Goal: Transaction & Acquisition: Book appointment/travel/reservation

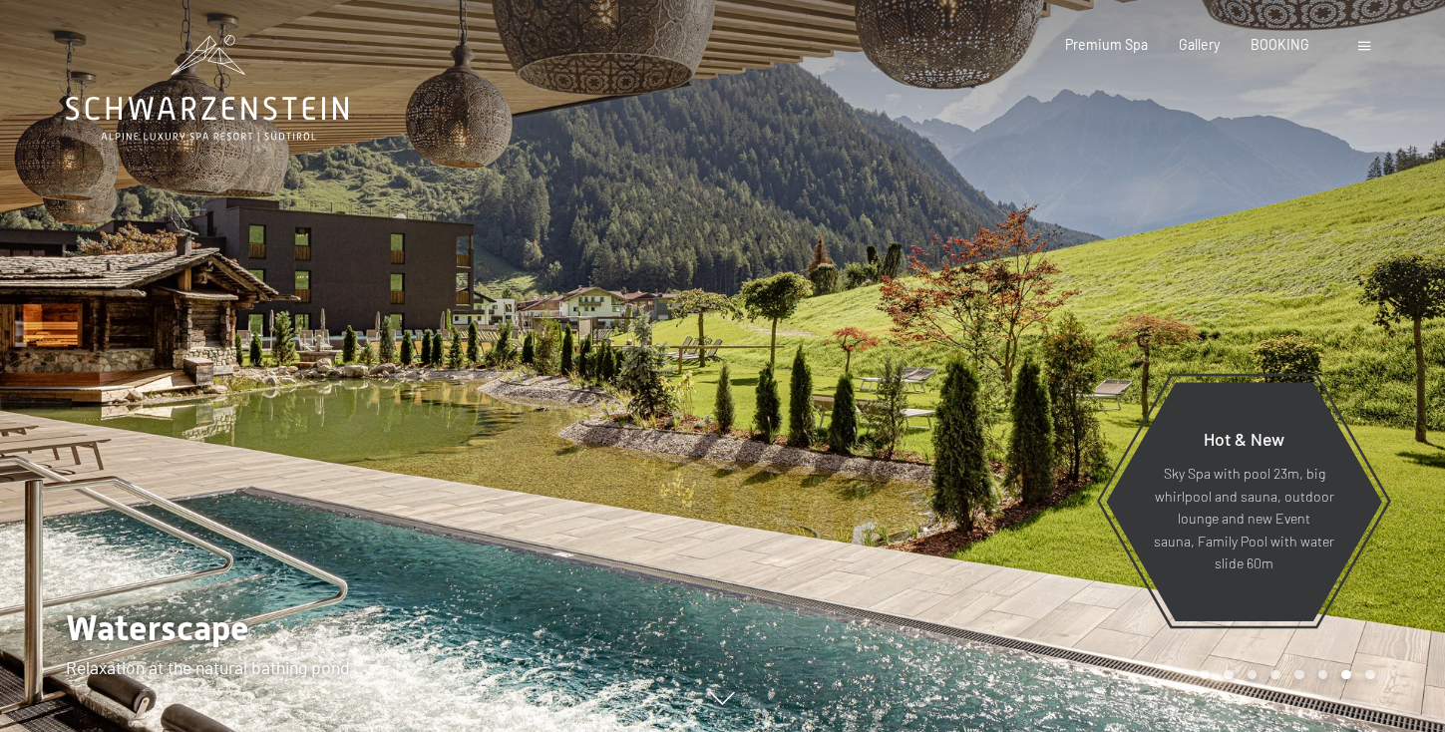
click at [1365, 46] on span at bounding box center [1364, 46] width 12 height 9
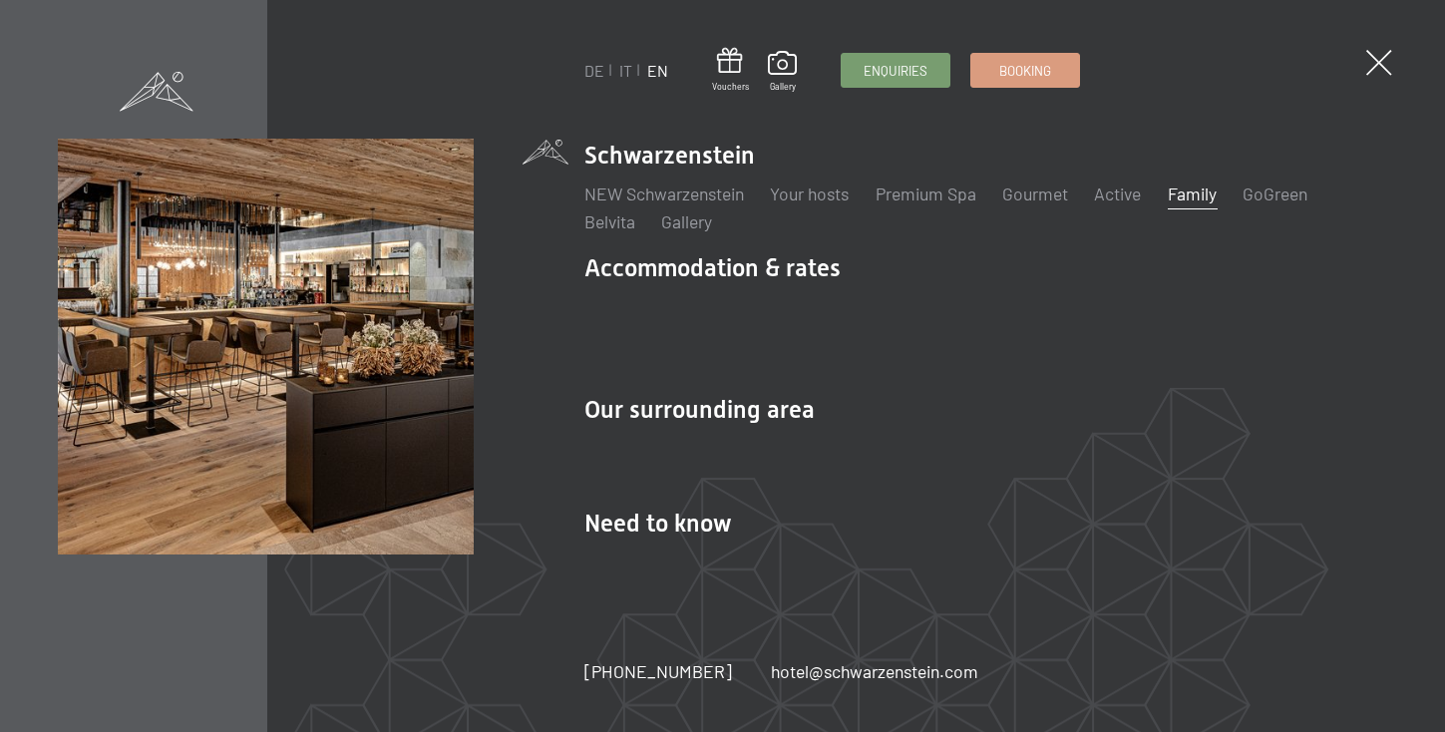
click at [1198, 204] on link "Family" at bounding box center [1192, 194] width 49 height 22
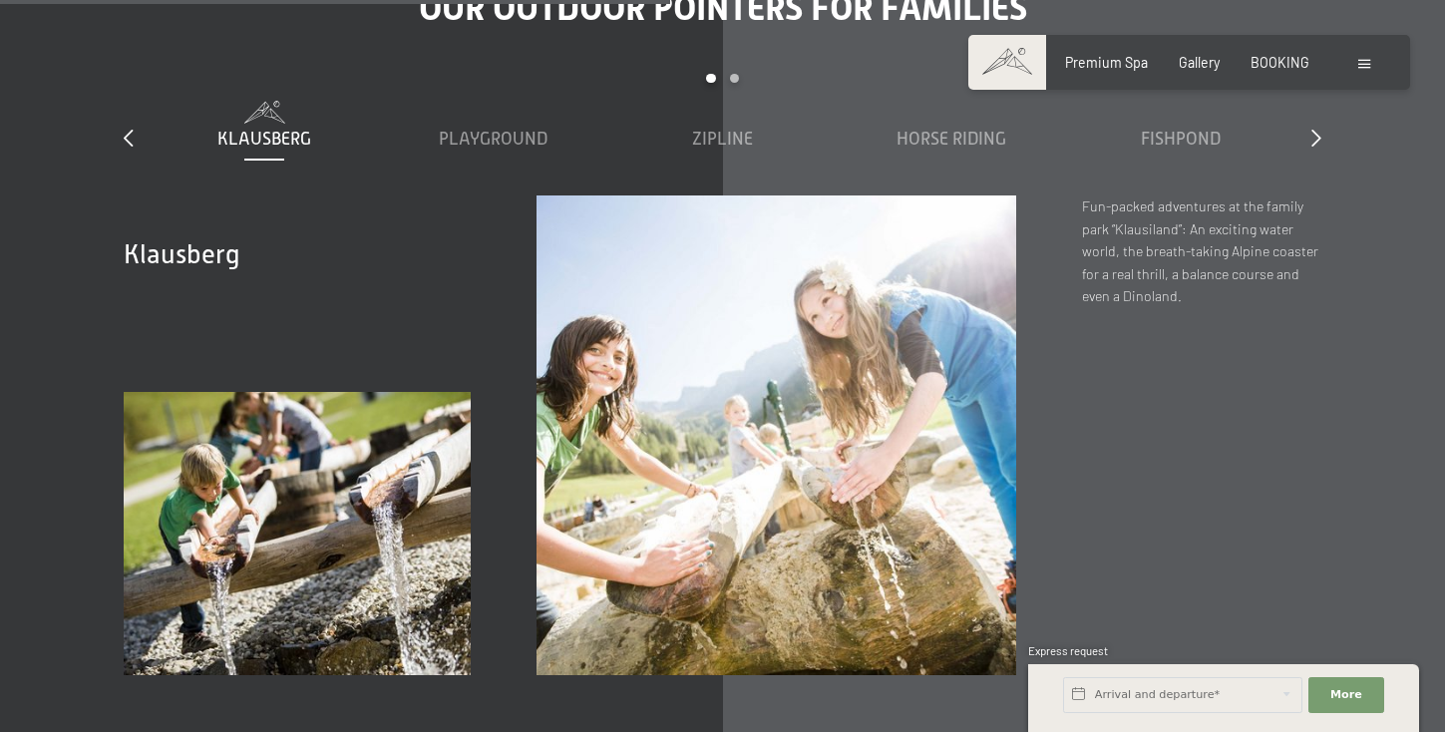
scroll to position [6017, 0]
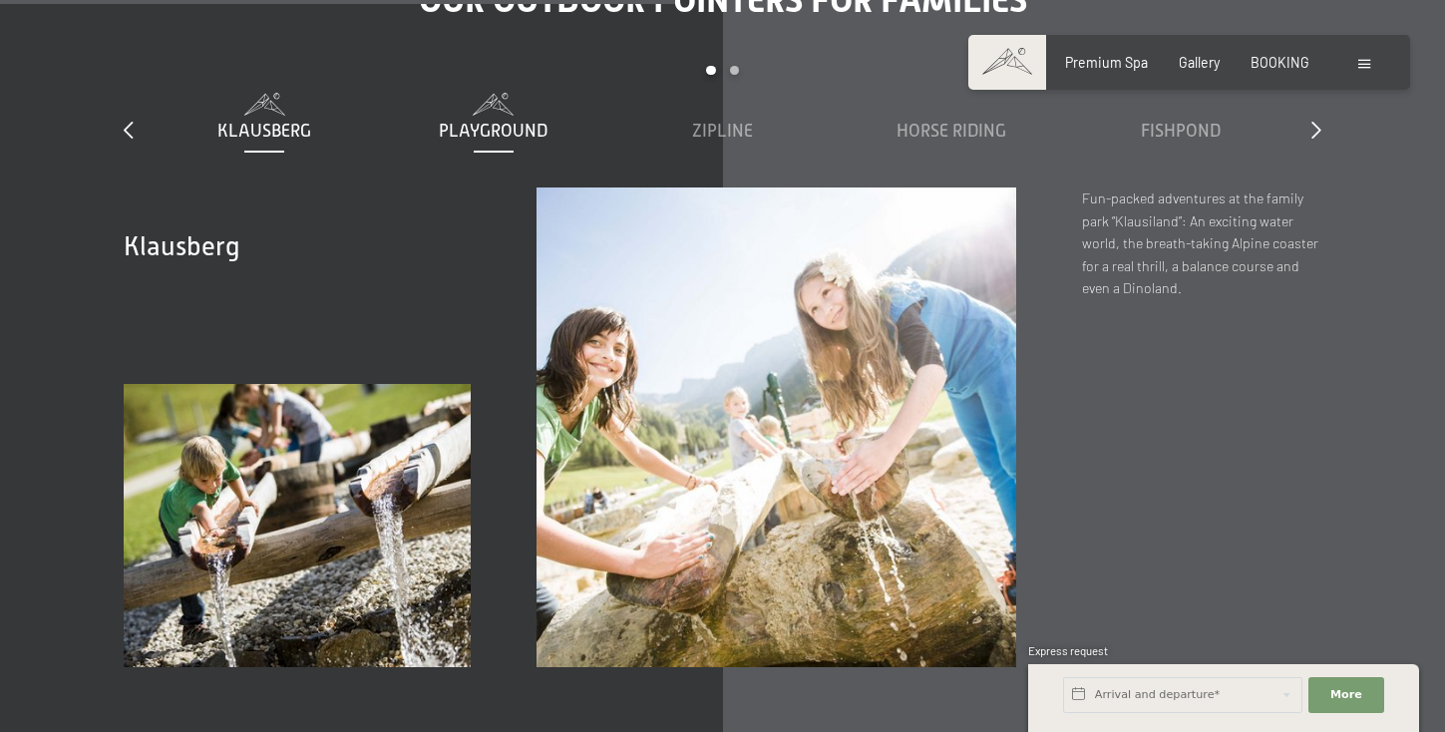
click at [514, 134] on span "Playground" at bounding box center [493, 131] width 109 height 20
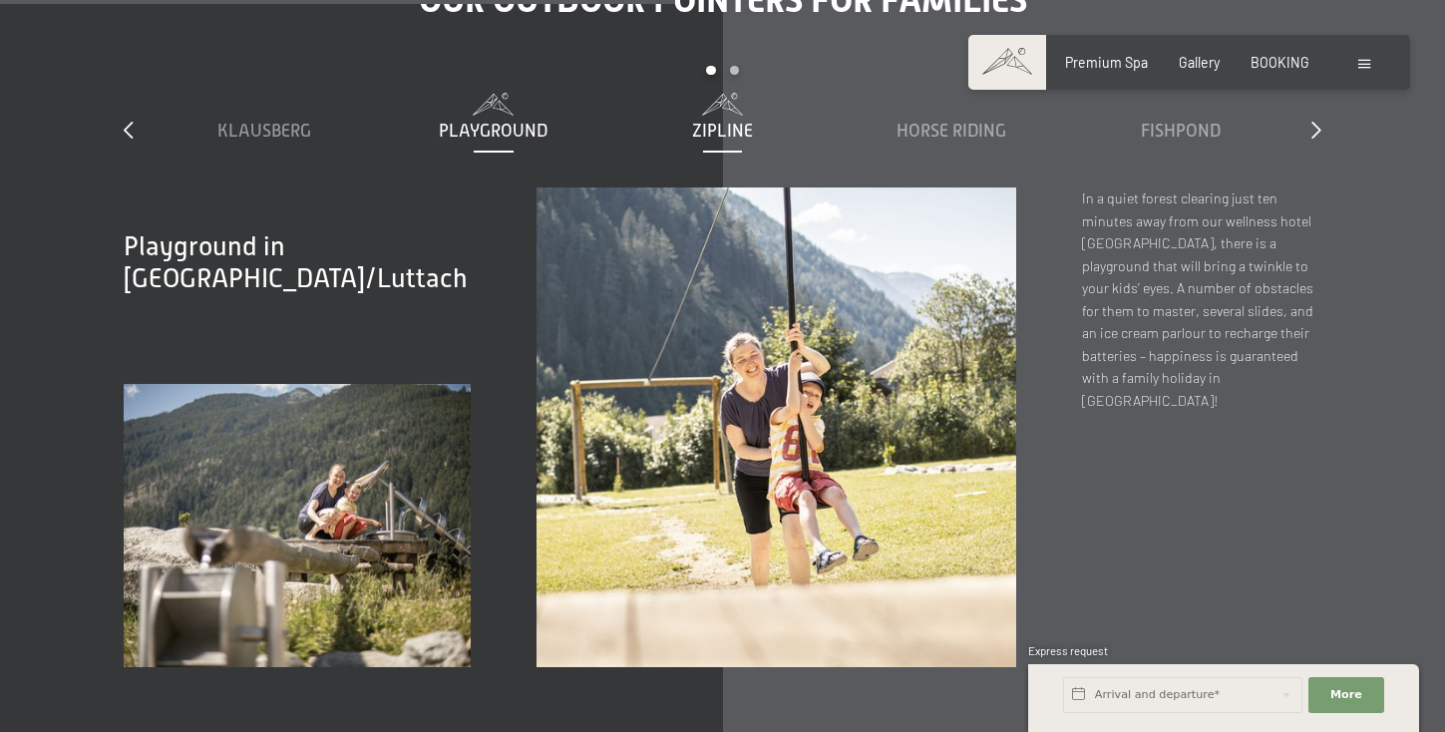
click at [725, 143] on div "Zipline" at bounding box center [721, 131] width 211 height 25
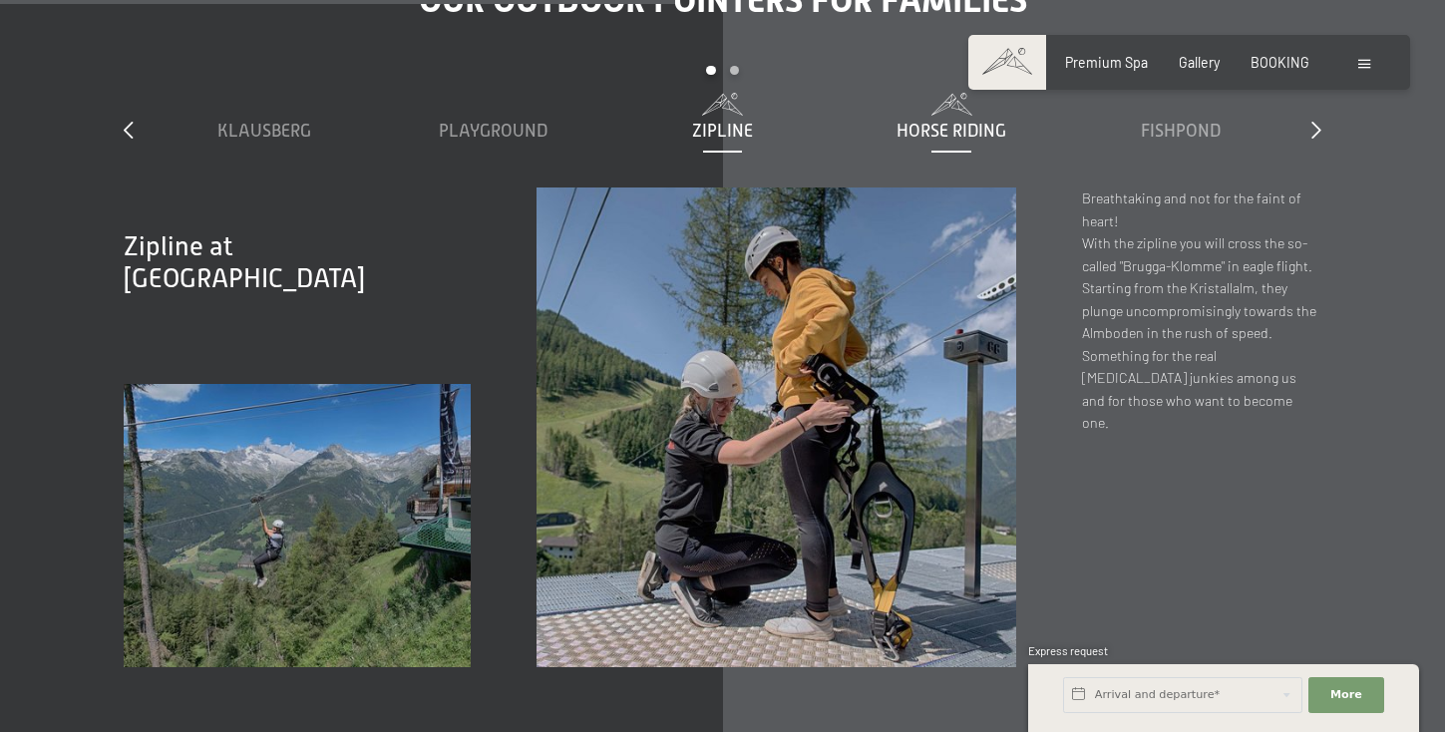
click at [991, 132] on span "Horse riding" at bounding box center [952, 131] width 110 height 20
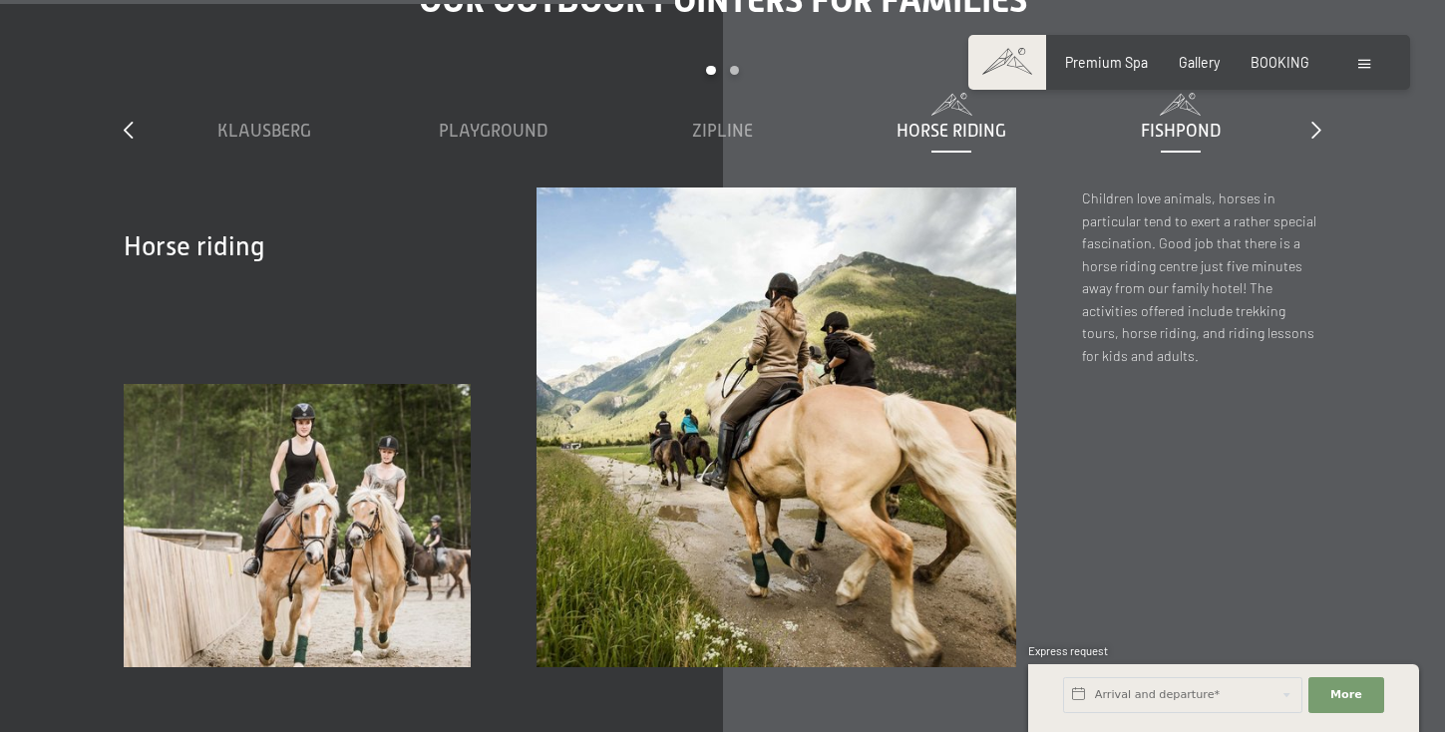
click at [1168, 138] on span "Fishpond" at bounding box center [1181, 131] width 80 height 20
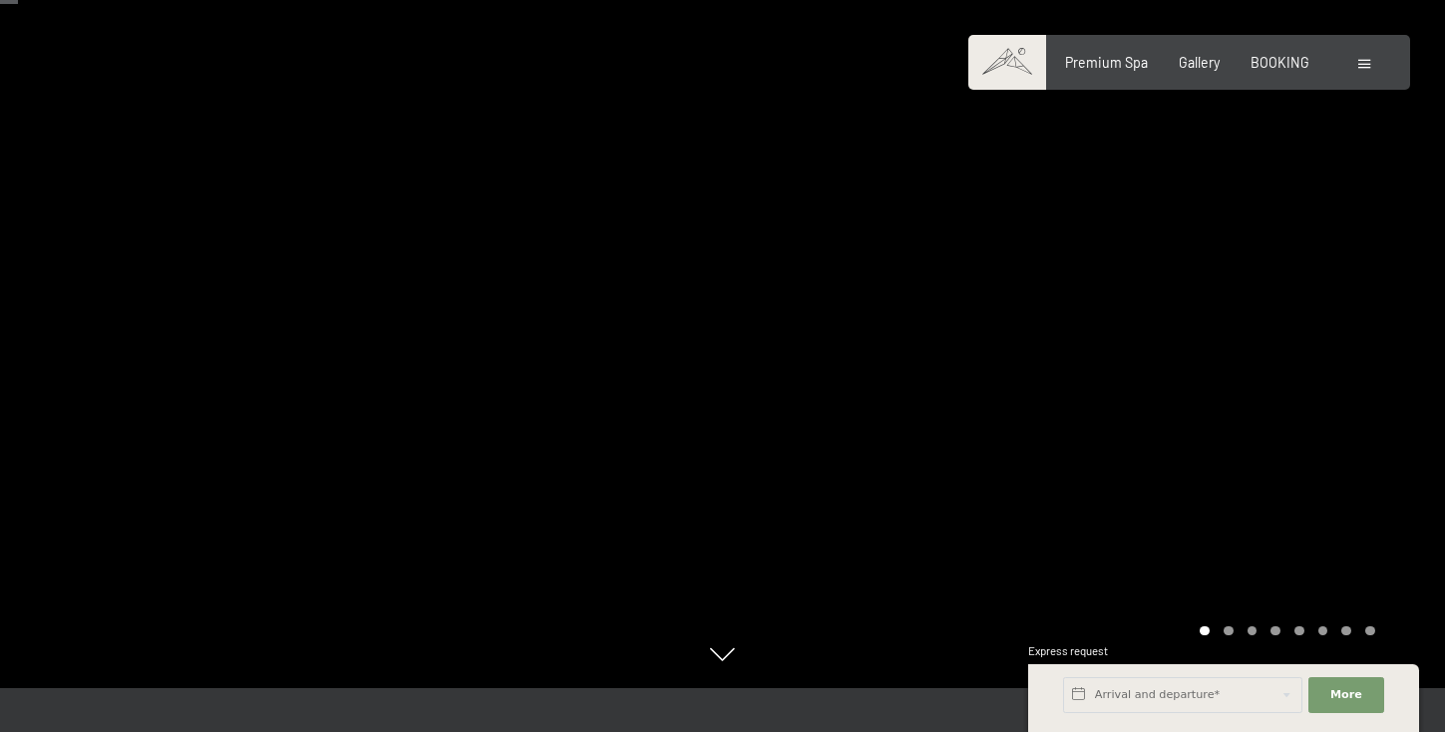
scroll to position [0, 0]
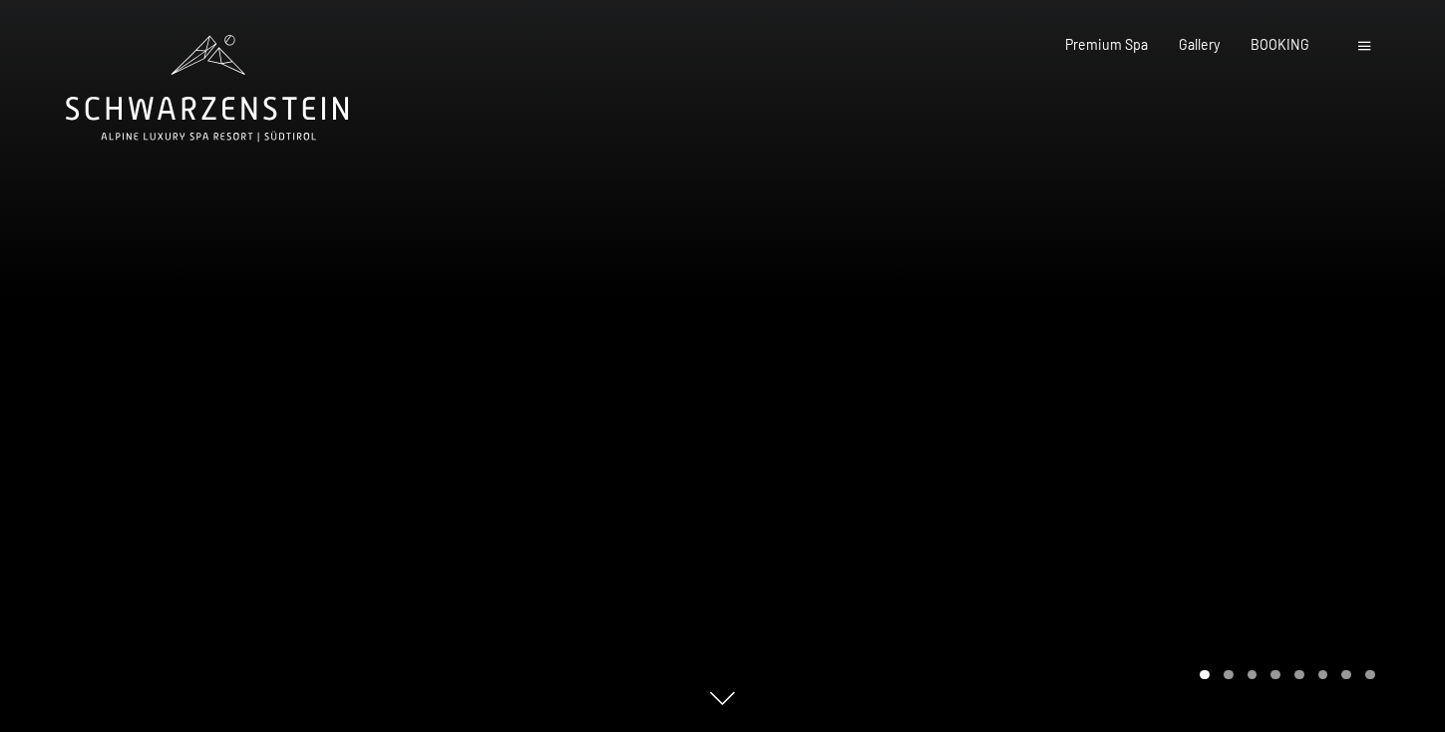
click at [1361, 43] on span at bounding box center [1364, 46] width 12 height 9
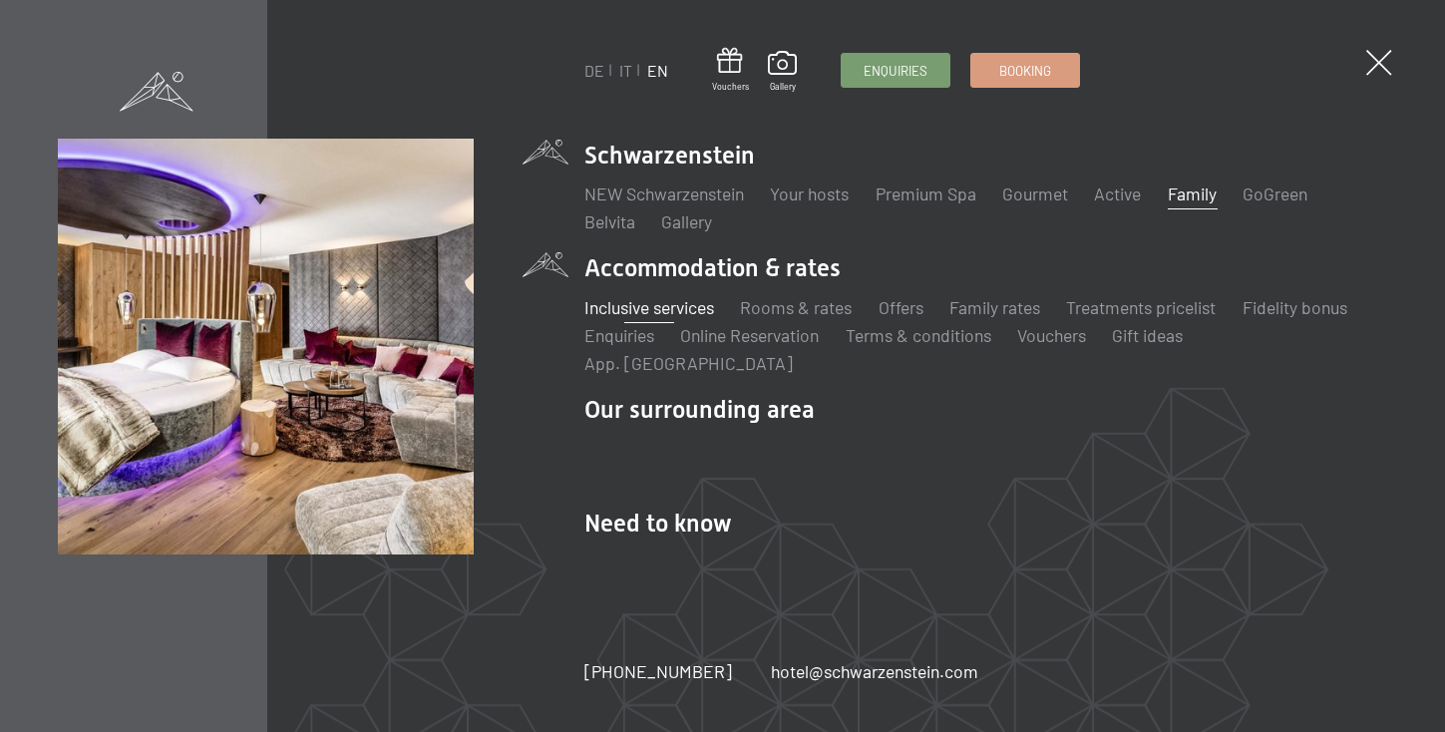
click at [700, 318] on link "Inclusive services" at bounding box center [649, 307] width 130 height 22
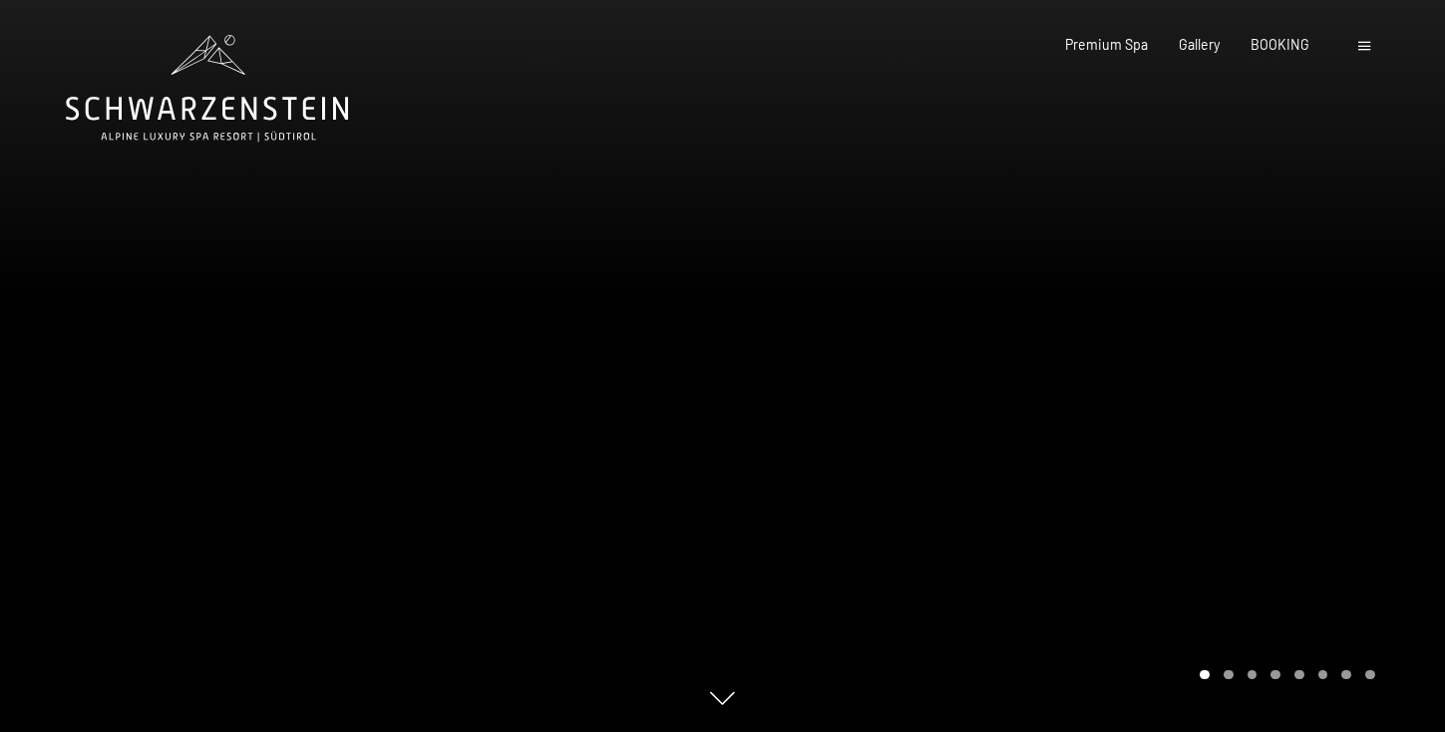
click at [1369, 44] on span at bounding box center [1364, 46] width 12 height 9
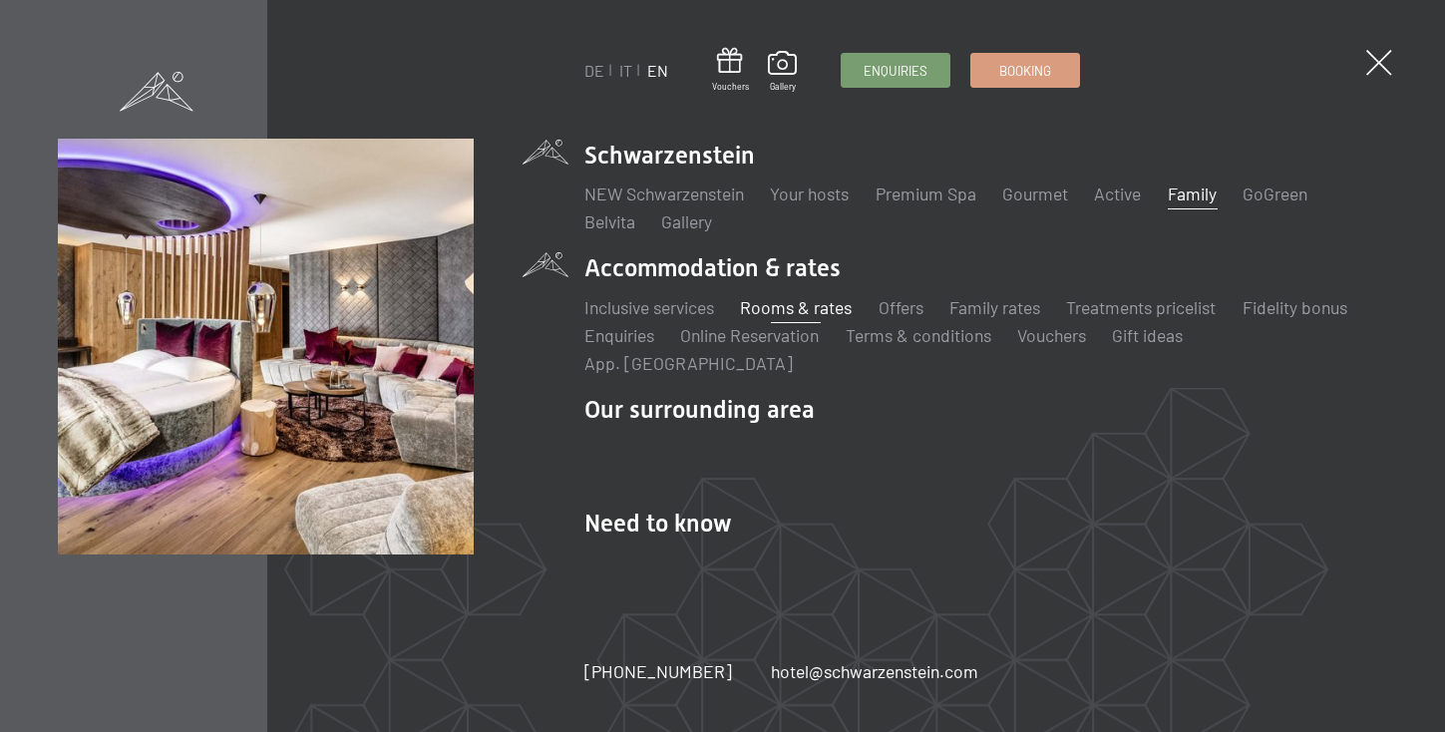
click at [773, 318] on link "Rooms & rates" at bounding box center [796, 307] width 112 height 22
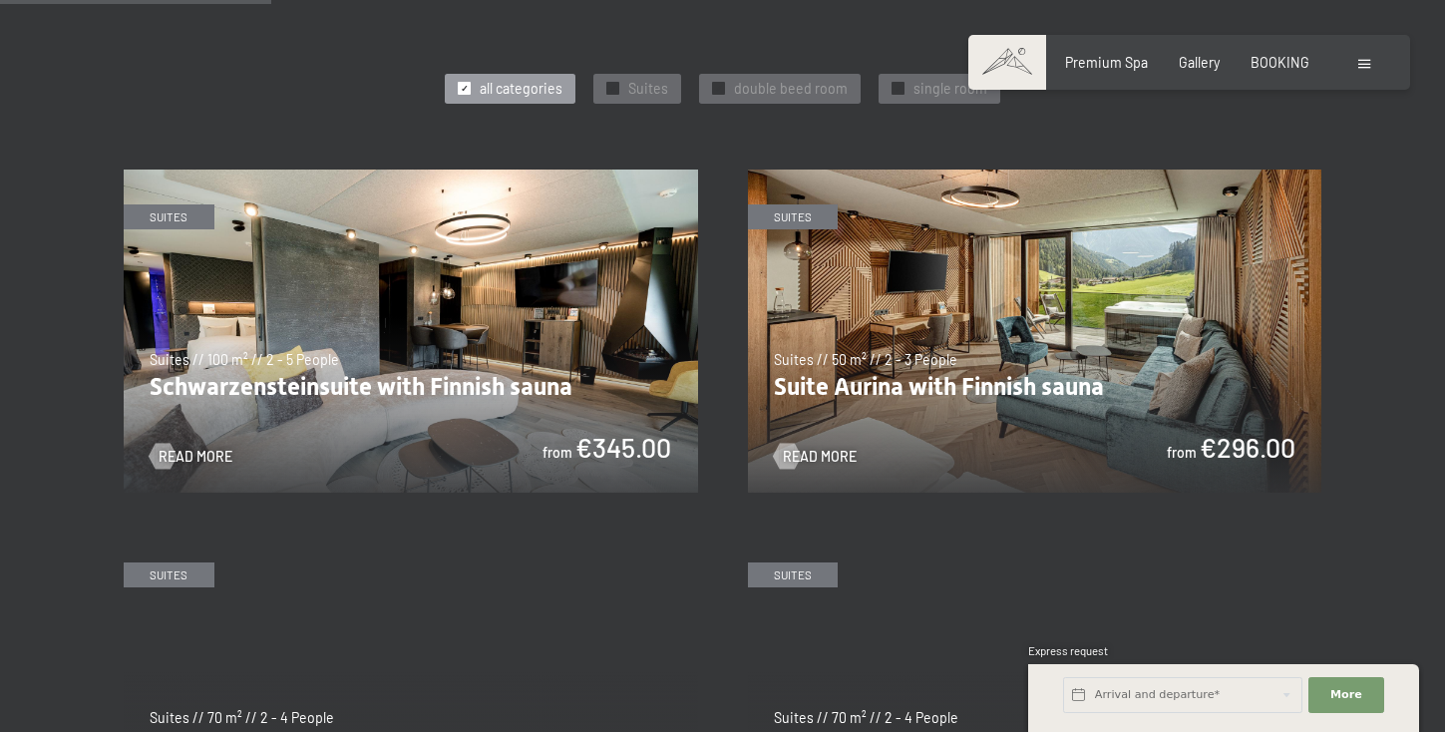
scroll to position [1021, 0]
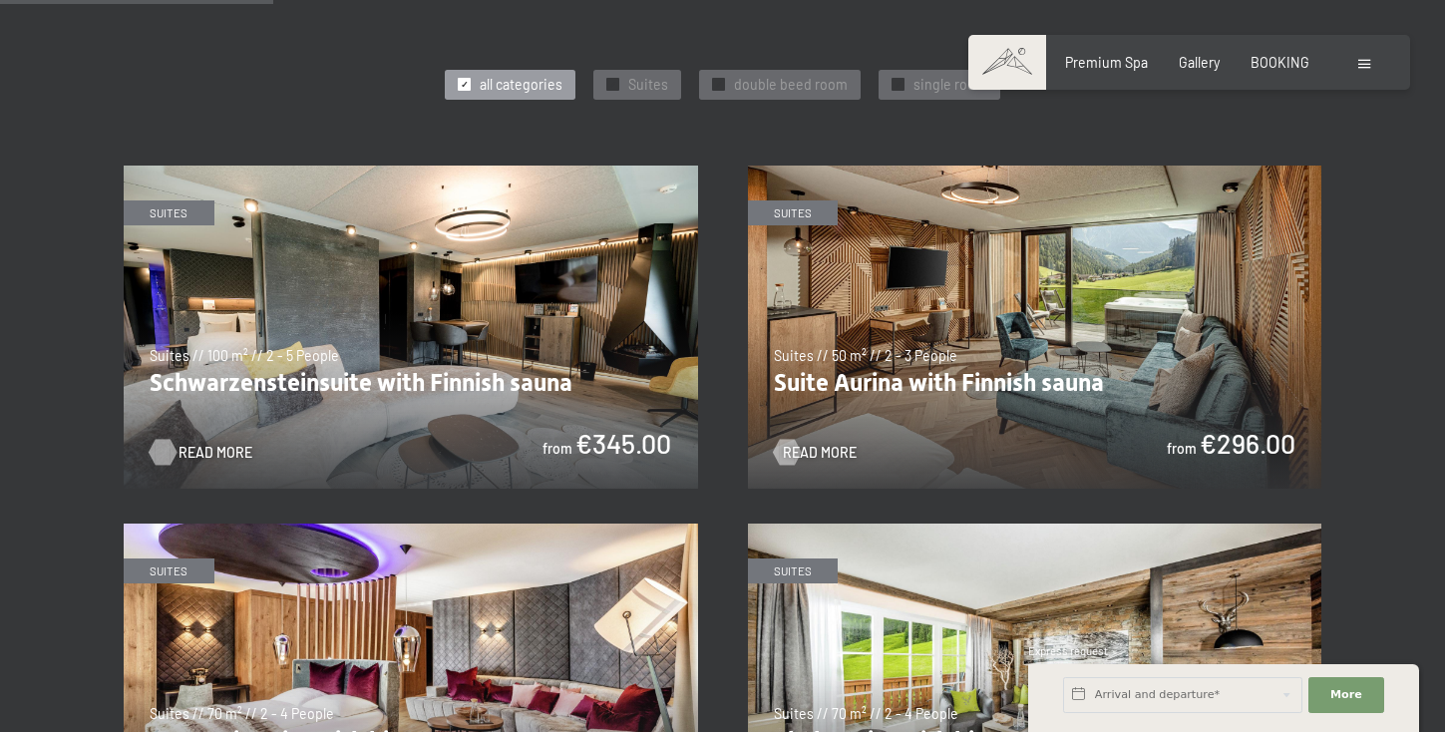
click at [209, 443] on span "Read more" at bounding box center [216, 453] width 74 height 20
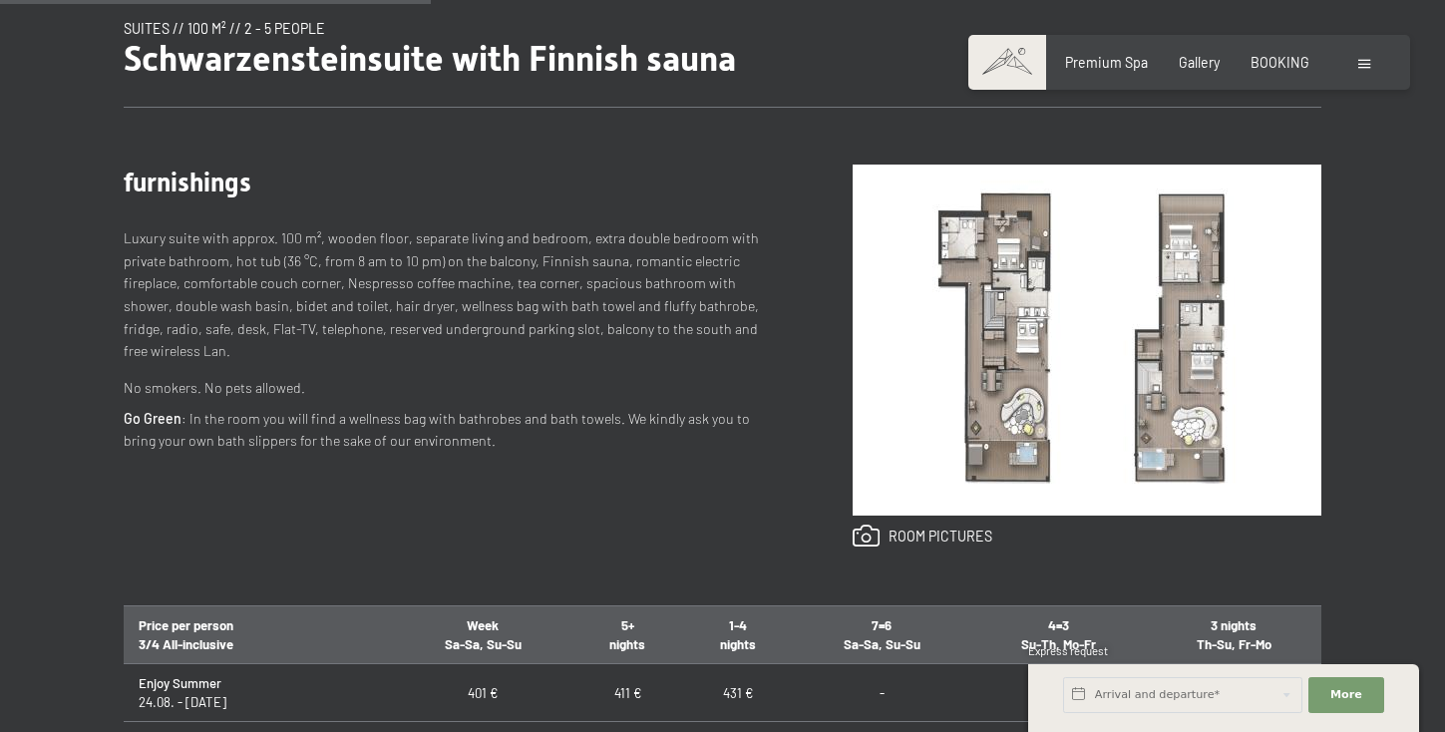
scroll to position [720, 0]
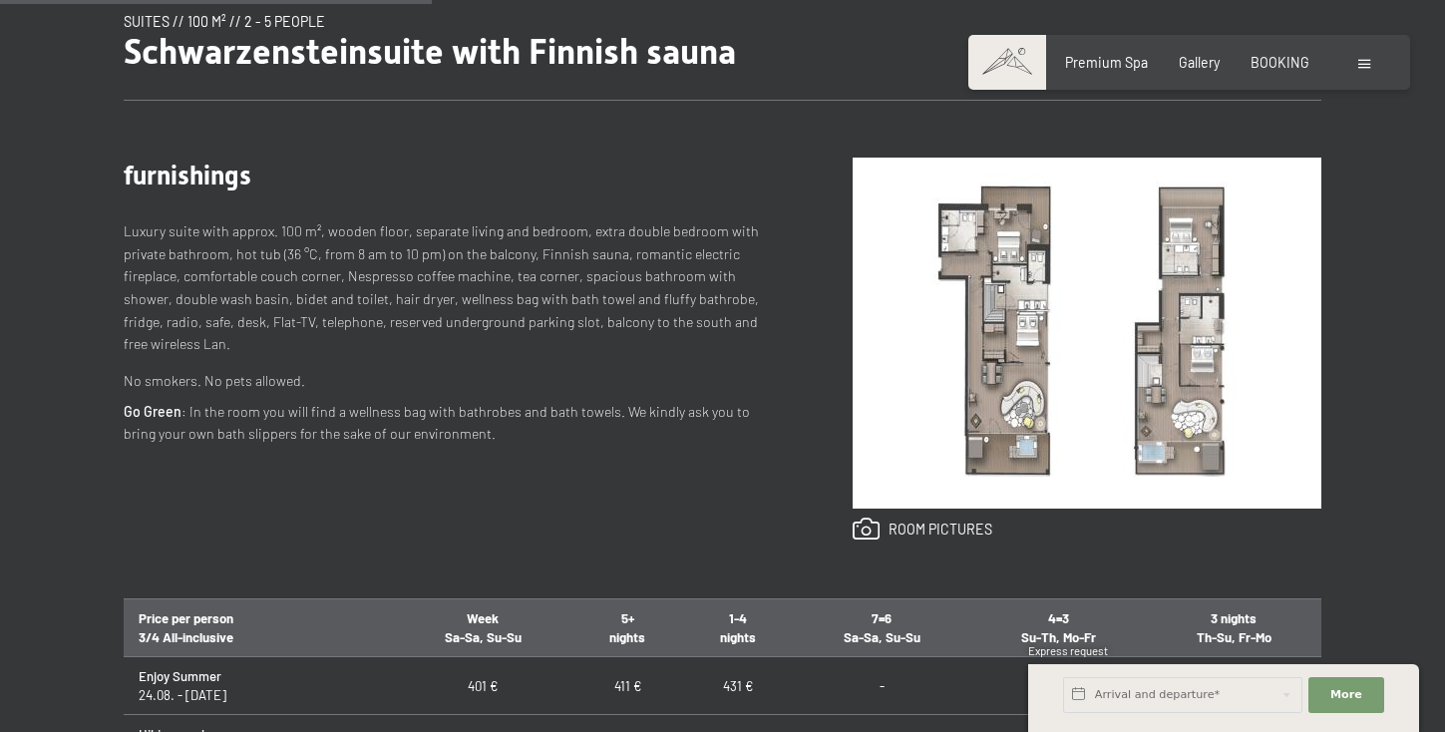
click at [996, 366] on img at bounding box center [1087, 333] width 469 height 351
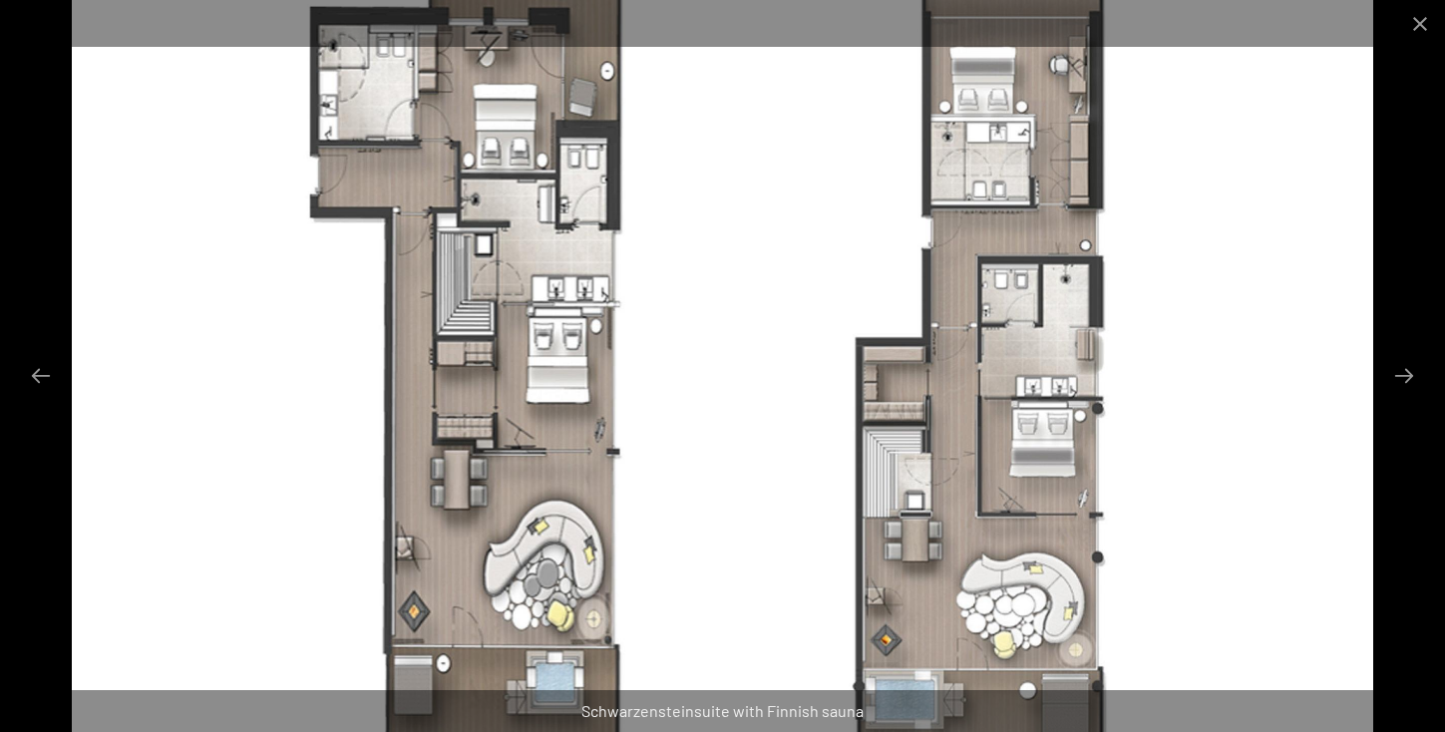
scroll to position [819, 0]
click at [1435, 18] on button "Close gallery" at bounding box center [1420, 23] width 50 height 47
